Goal: Check status

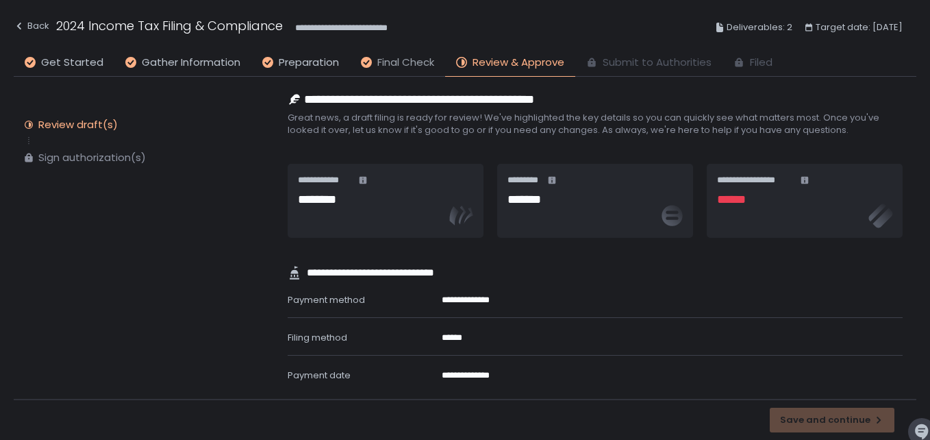
click at [406, 67] on span "Final Check" at bounding box center [405, 63] width 57 height 16
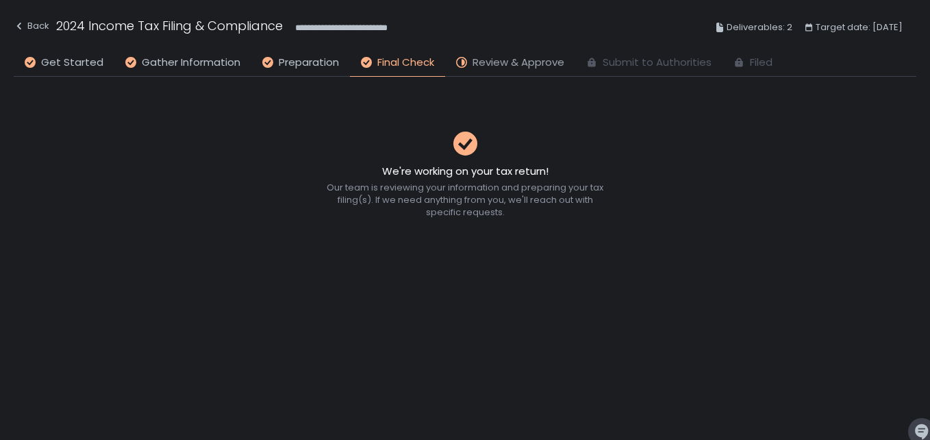
click at [481, 62] on span "Review & Approve" at bounding box center [519, 63] width 92 height 16
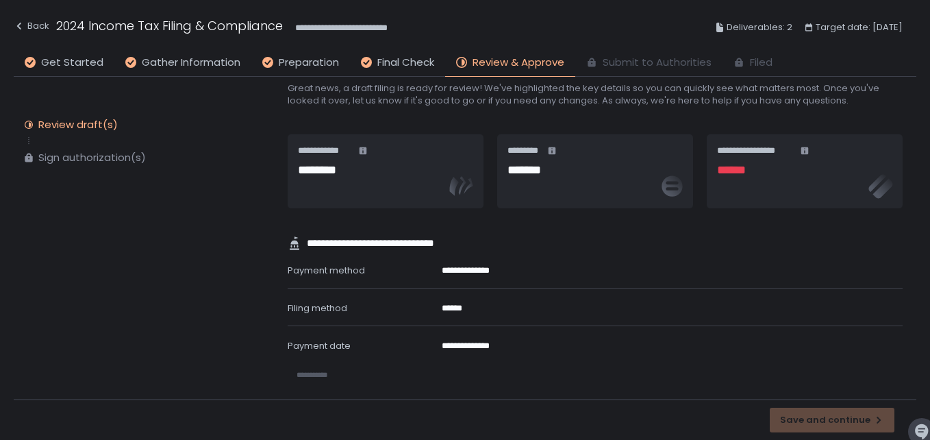
scroll to position [29, 0]
